Goal: Register for event/course

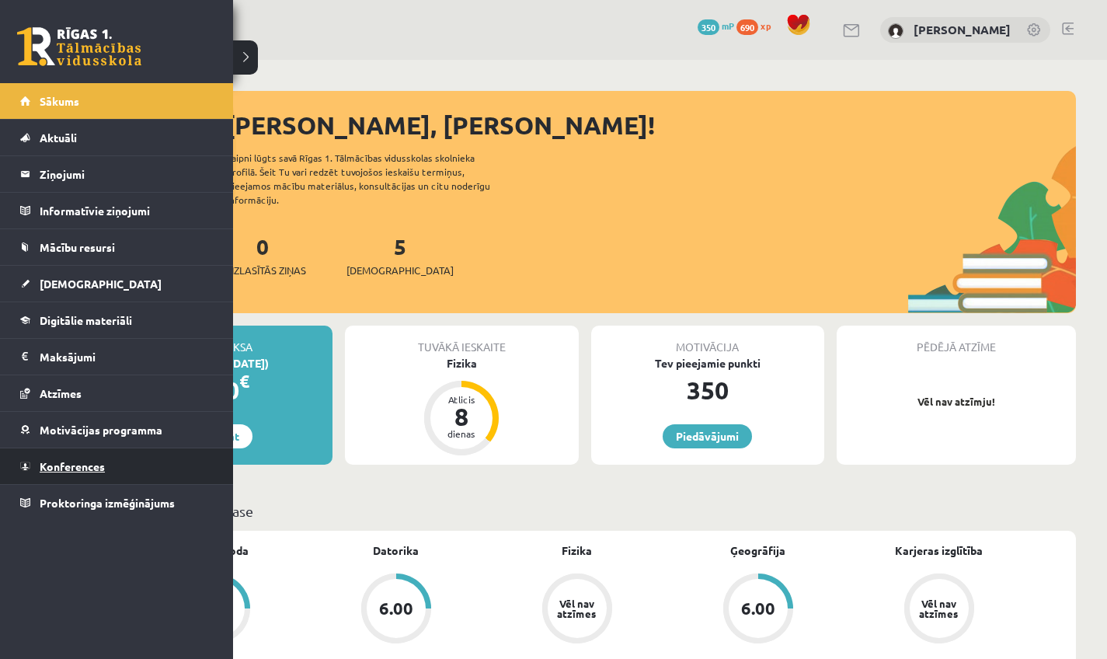
click at [100, 453] on link "Konferences" at bounding box center [116, 466] width 193 height 36
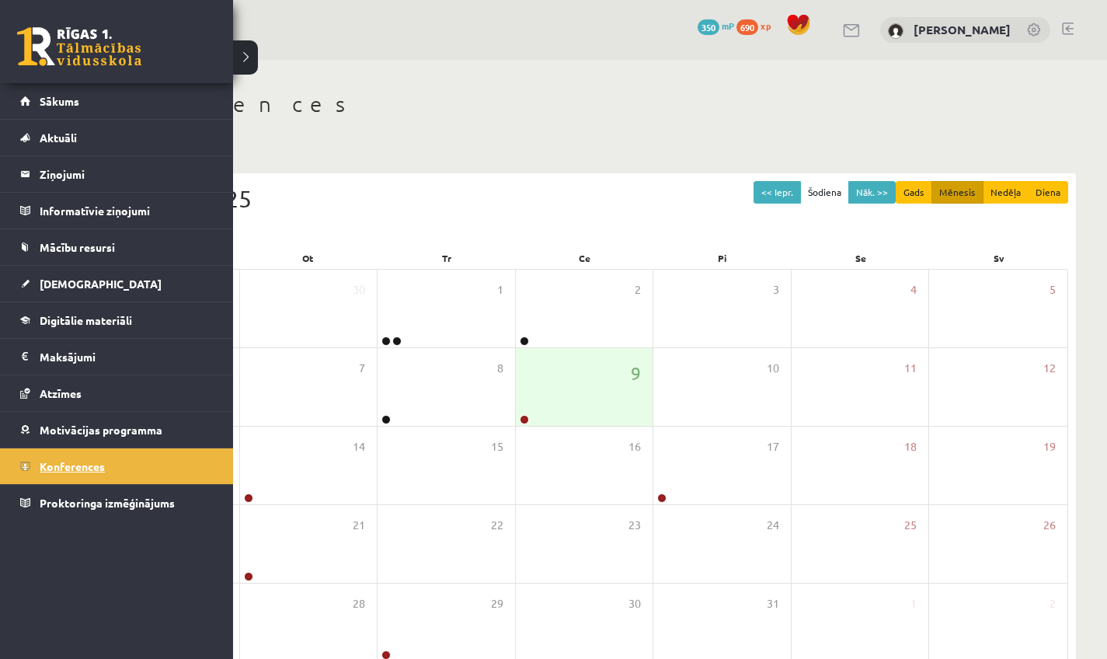
click at [78, 476] on link "Konferences" at bounding box center [116, 466] width 193 height 36
click at [47, 465] on span "Konferences" at bounding box center [72, 466] width 65 height 14
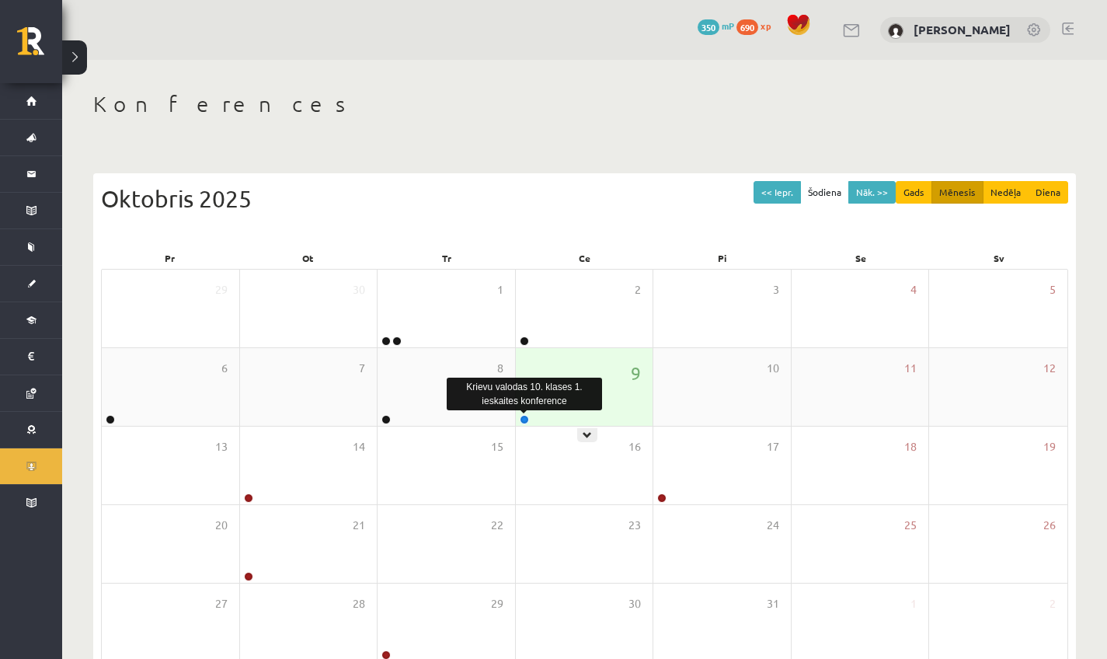
click at [526, 420] on link at bounding box center [524, 419] width 9 height 9
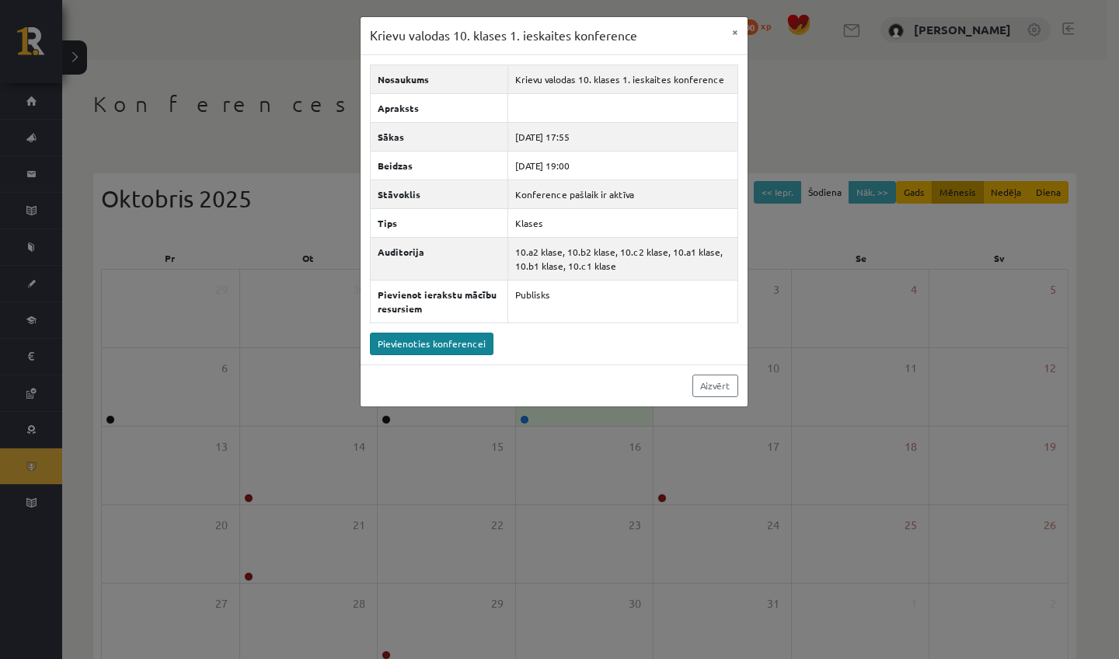
click at [455, 342] on link "Pievienoties konferencei" at bounding box center [432, 344] width 124 height 23
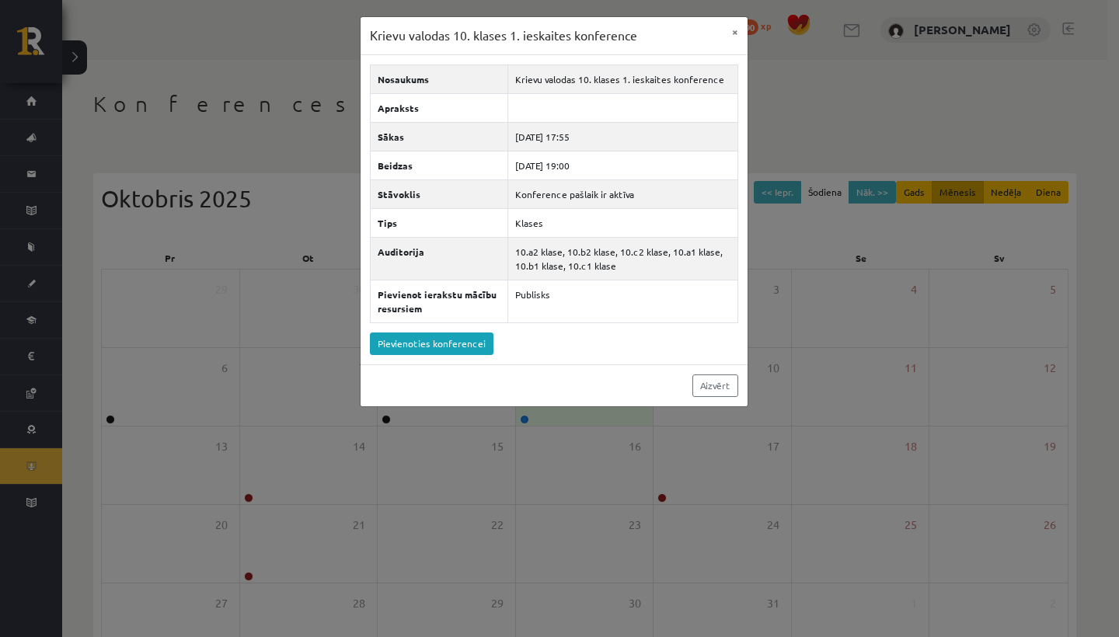
click at [905, 361] on div "Krievu valodas 10. klases 1. ieskaites konference × Nosaukums Krievu valodas 10…" at bounding box center [559, 318] width 1119 height 637
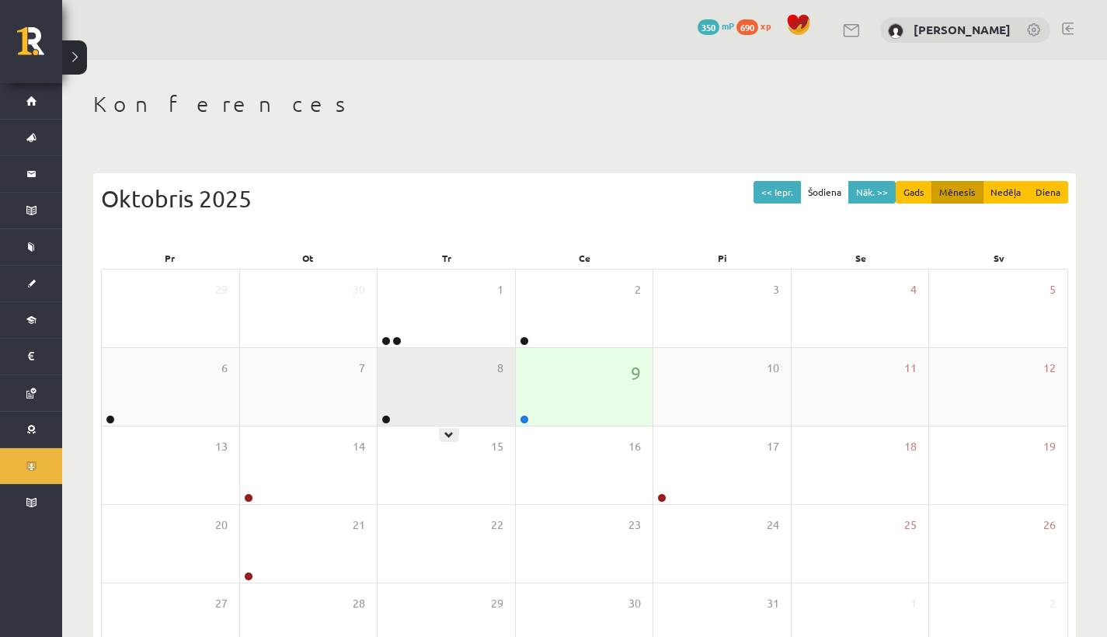
click at [426, 389] on div "8" at bounding box center [447, 387] width 138 height 78
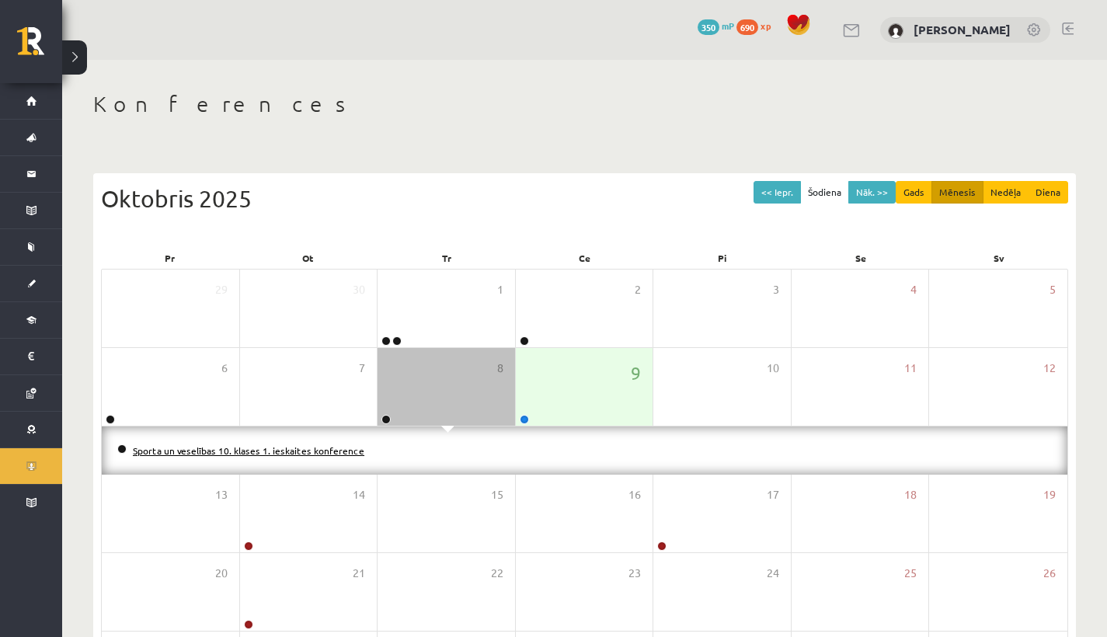
click at [325, 451] on link "Sporta un veselības 10. klases 1. ieskaites konference" at bounding box center [249, 451] width 232 height 12
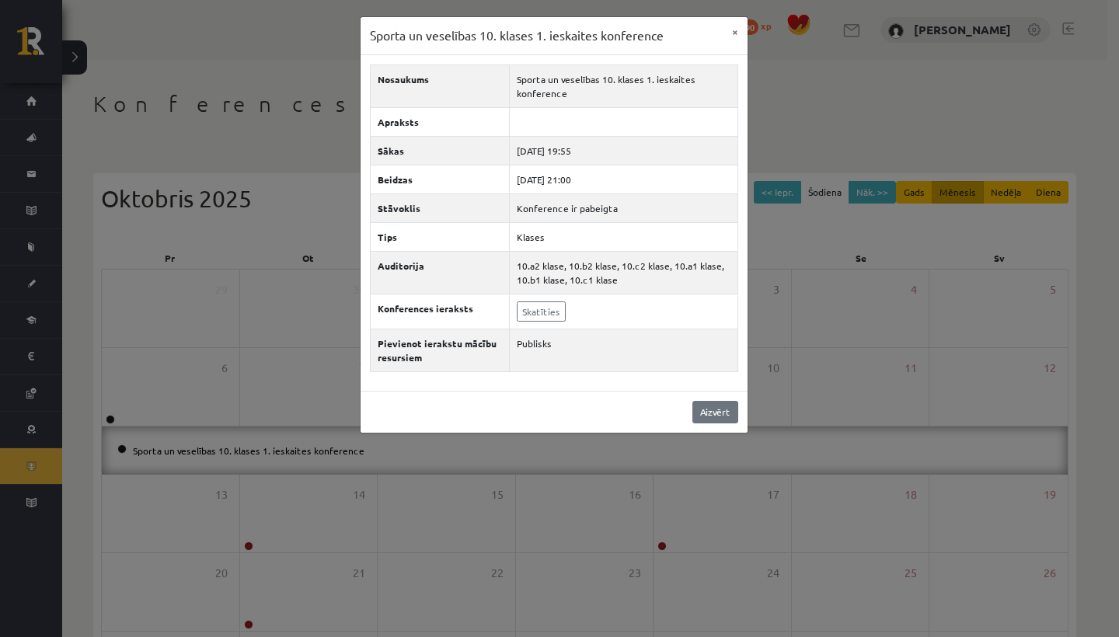
click at [737, 422] on link "Aizvērt" at bounding box center [715, 412] width 46 height 23
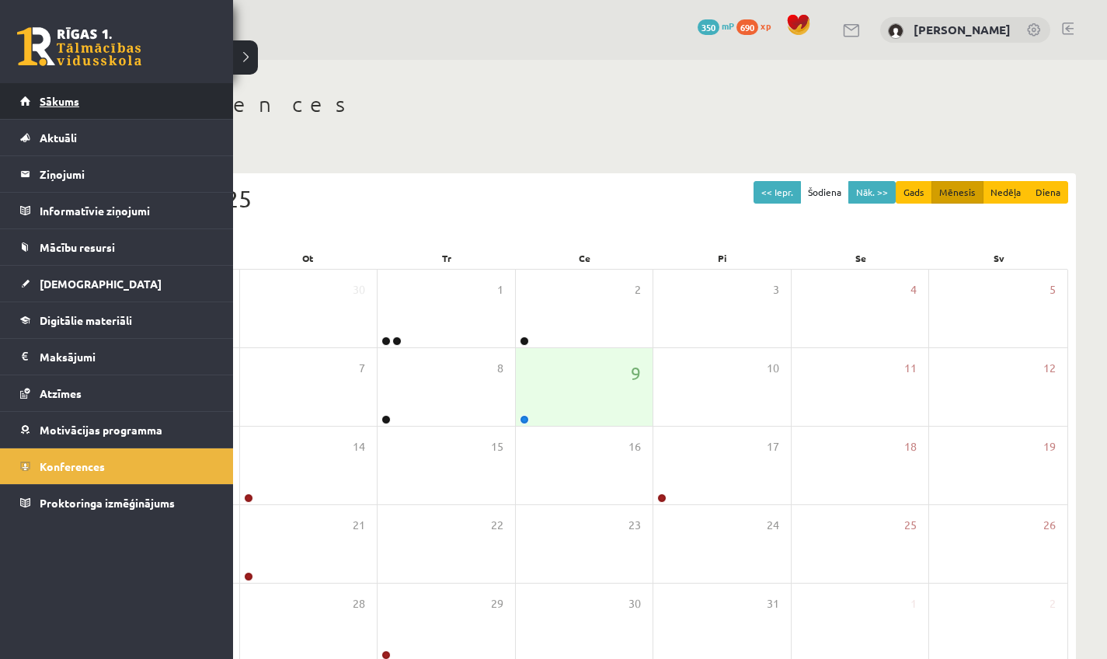
click at [46, 100] on span "Sākums" at bounding box center [60, 101] width 40 height 14
